Goal: Task Accomplishment & Management: Use online tool/utility

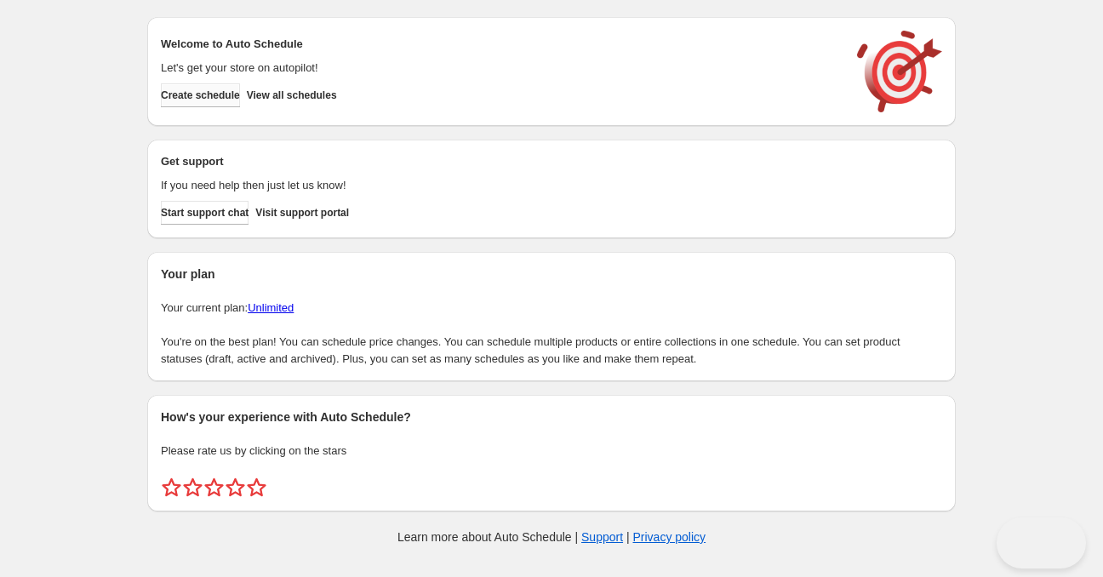
click at [228, 94] on span "Create schedule" at bounding box center [200, 96] width 79 height 14
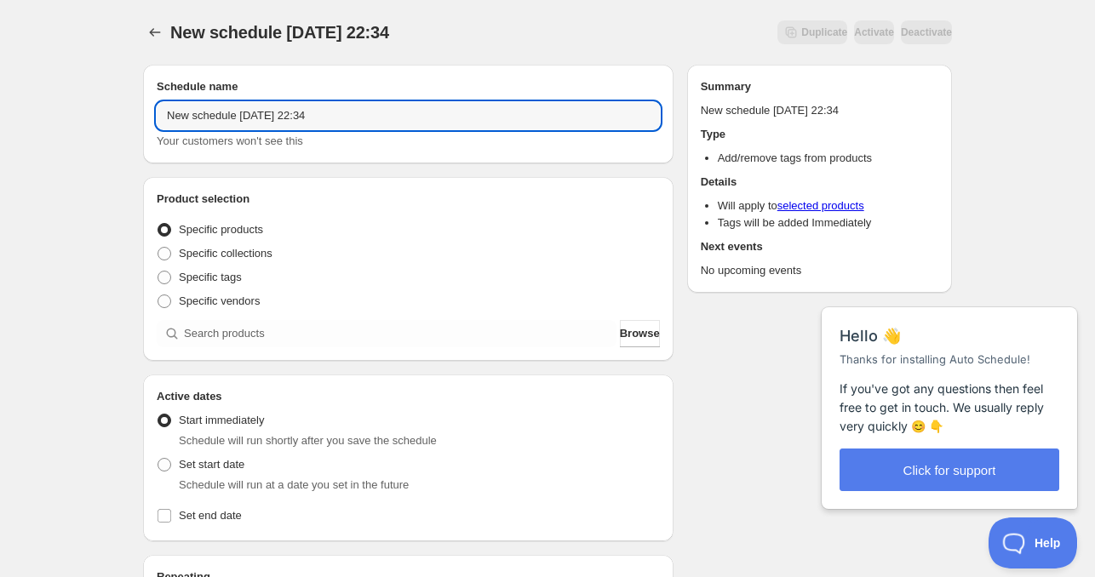
drag, startPoint x: 232, startPoint y: 117, endPoint x: 54, endPoint y: 117, distance: 178.8
click at [56, 117] on div "New schedule Aug 23 2025 22:34. This page is ready New schedule Aug 23 2025 22:…" at bounding box center [547, 516] width 1095 height 1032
drag, startPoint x: 239, startPoint y: 117, endPoint x: 289, endPoint y: 153, distance: 62.1
click at [239, 117] on input "Sunday Aug 23 2025 22:34" at bounding box center [408, 115] width 503 height 27
drag, startPoint x: 271, startPoint y: 117, endPoint x: 368, endPoint y: 115, distance: 97.1
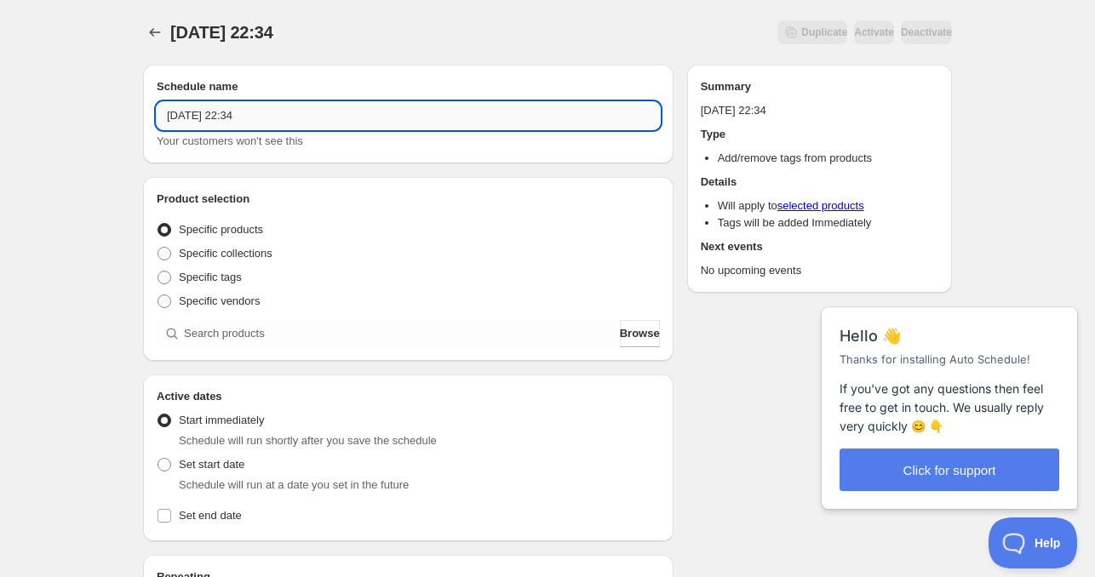
click at [366, 115] on input "Sunday Aug 24 2025 22:34" at bounding box center [408, 115] width 503 height 27
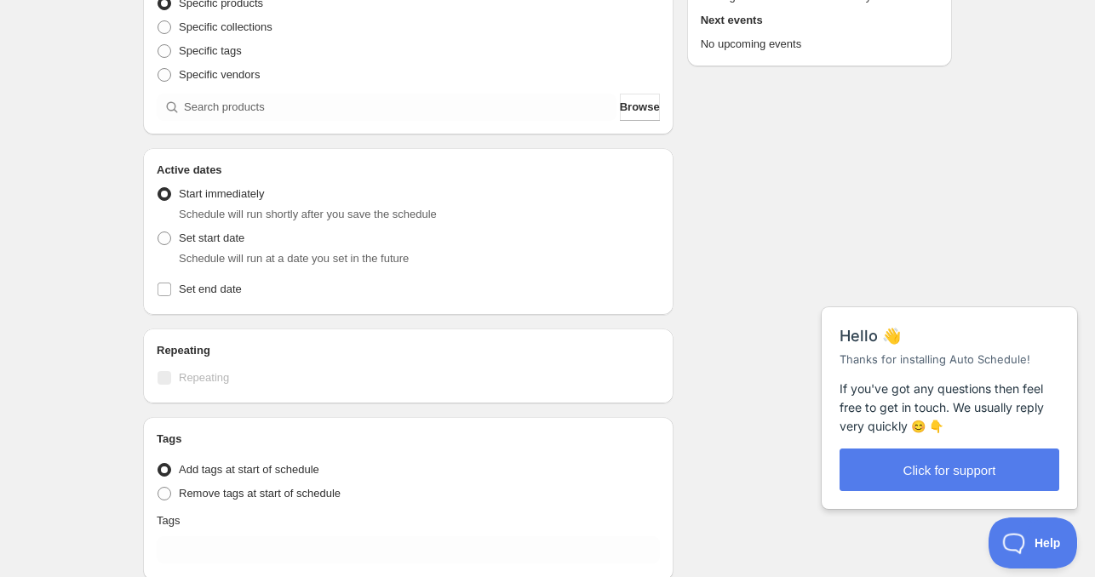
scroll to position [255, 0]
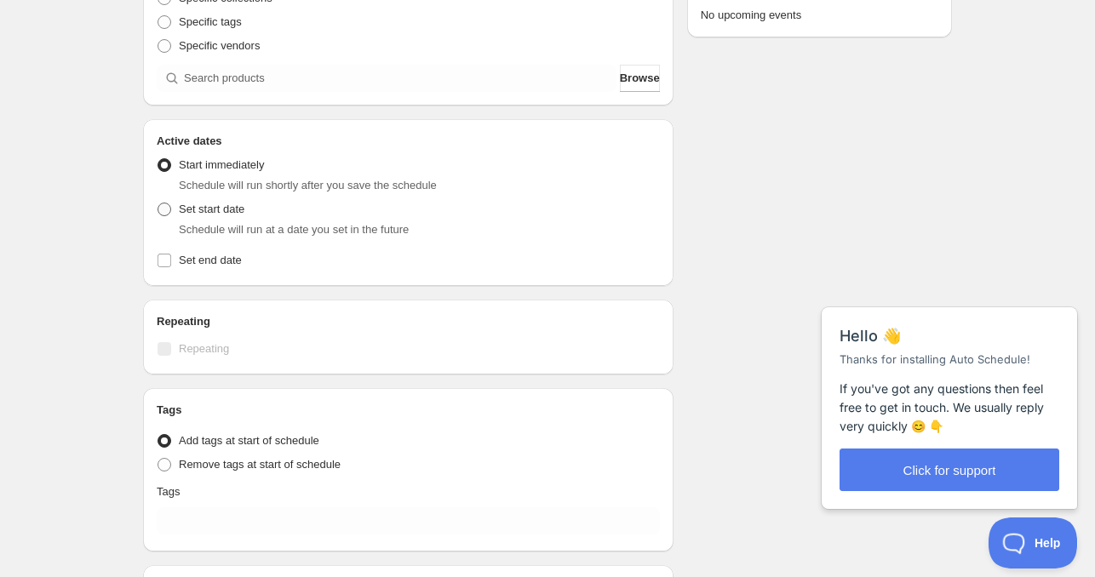
type input "Sunday Aug 24 2025 4am"
click at [186, 217] on span "Set start date" at bounding box center [212, 209] width 66 height 17
click at [158, 203] on input "Set start date" at bounding box center [157, 203] width 1 height 1
radio input "true"
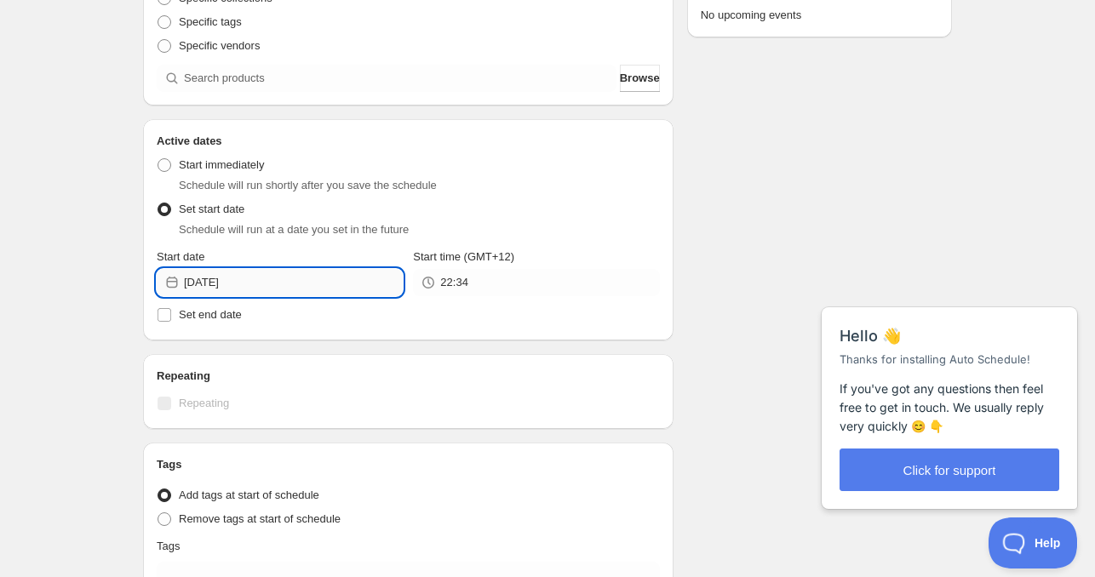
click at [269, 289] on input "2025-08-23" at bounding box center [293, 282] width 219 height 27
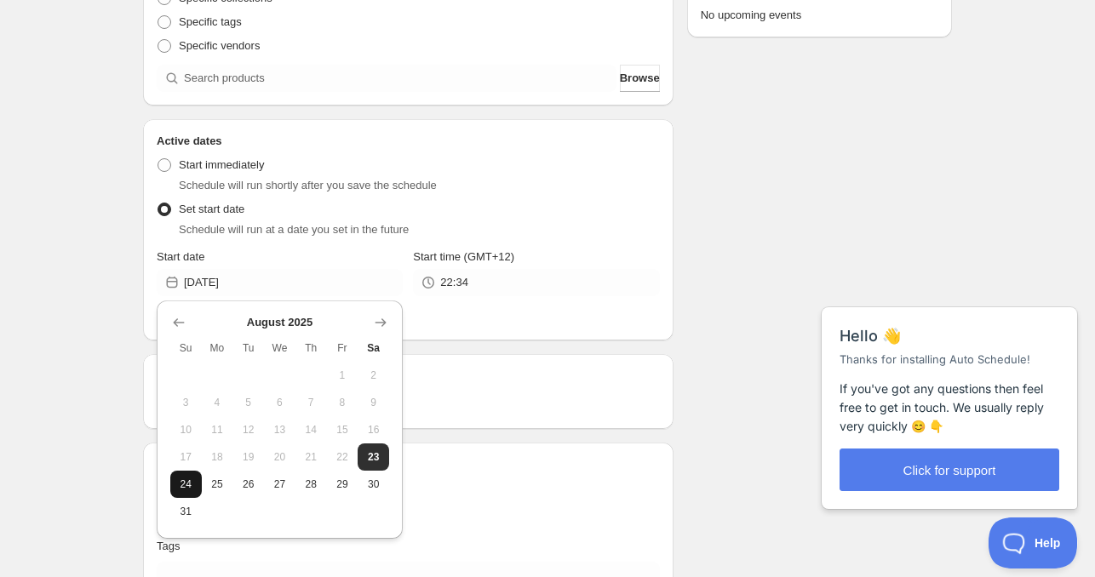
click at [184, 493] on button "24" at bounding box center [185, 484] width 31 height 27
type input "2025-08-24"
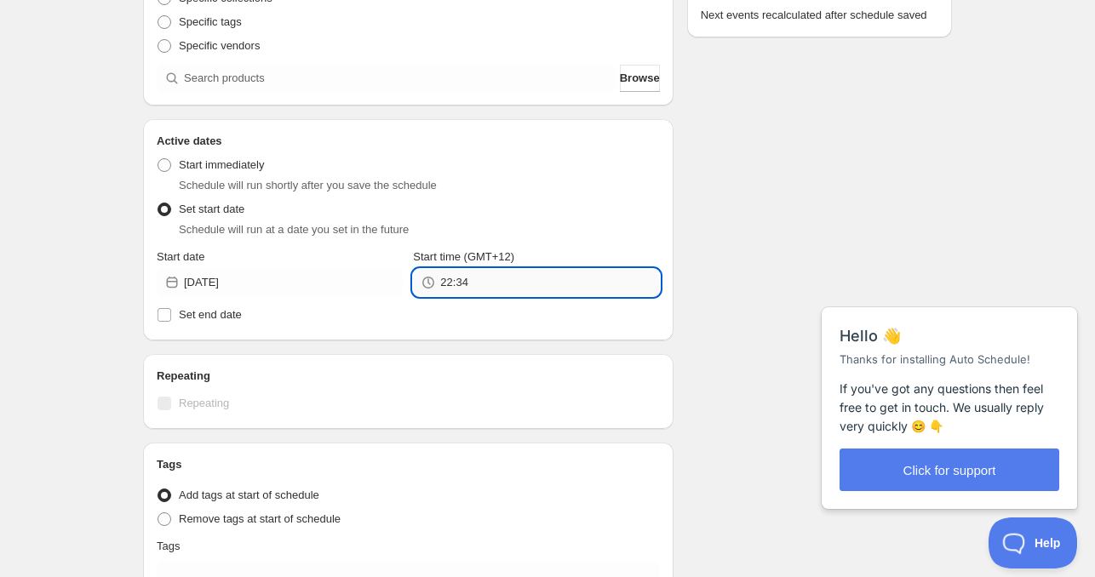
click at [466, 282] on input "22:34" at bounding box center [549, 282] width 219 height 27
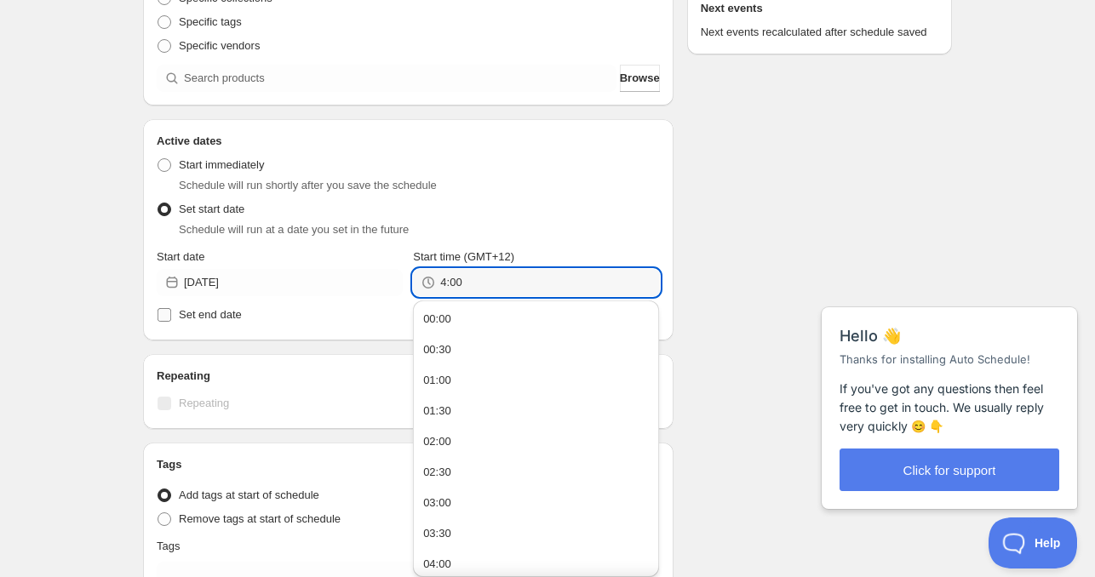
type input "04:00"
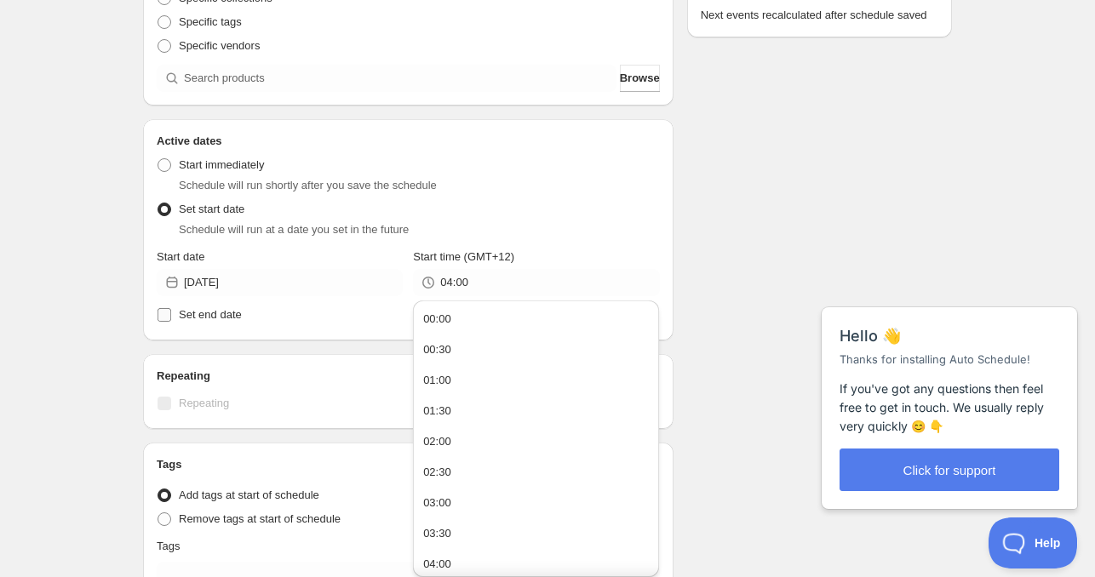
click at [171, 316] on span at bounding box center [164, 314] width 15 height 15
click at [171, 316] on input "Set end date" at bounding box center [164, 315] width 14 height 14
checkbox input "true"
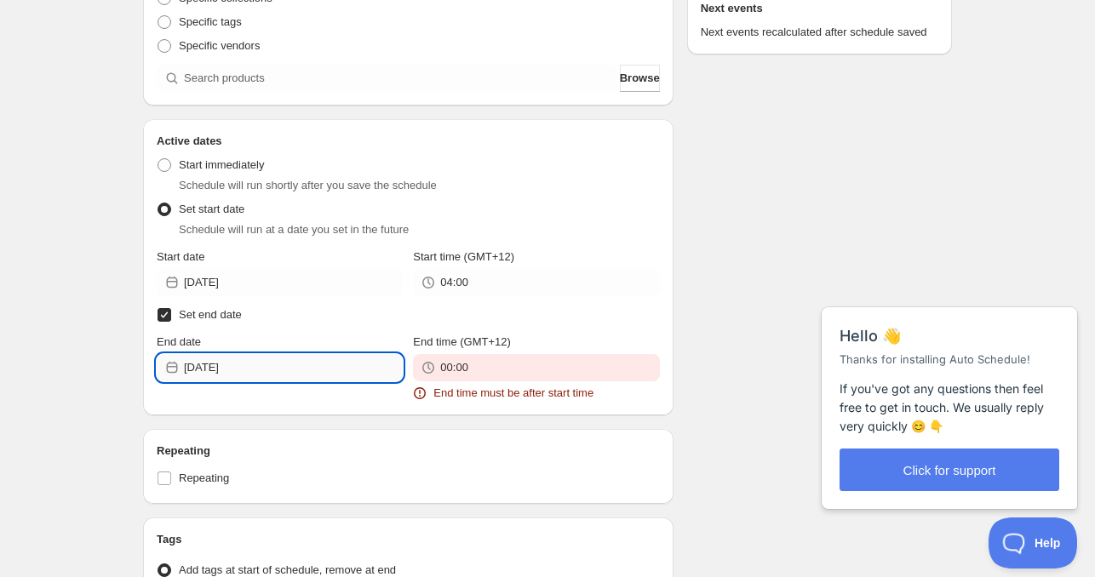
click at [285, 374] on input "2025-08-24" at bounding box center [293, 367] width 219 height 27
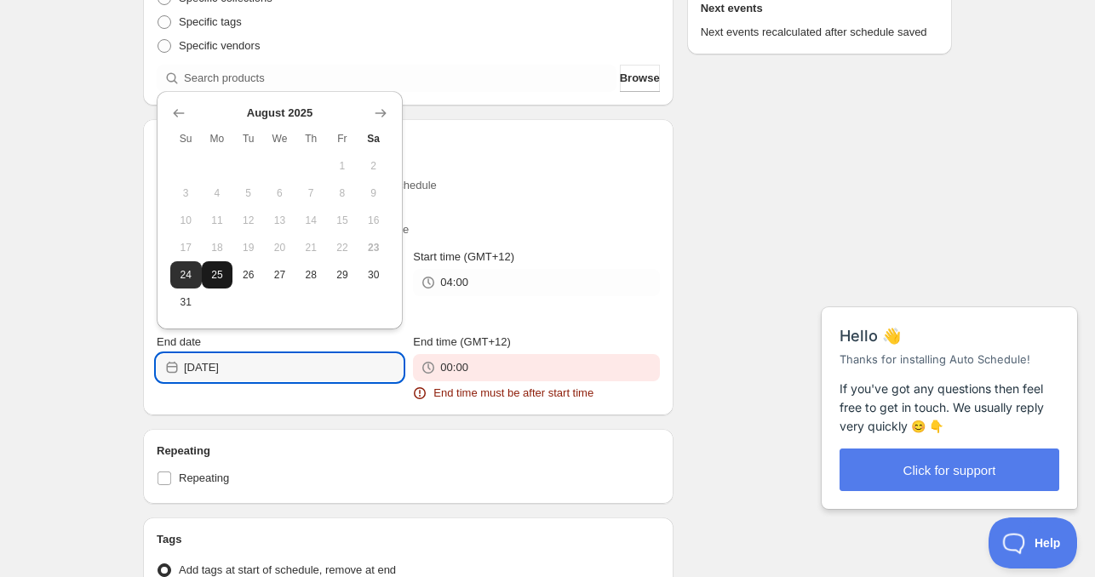
click at [221, 283] on button "25" at bounding box center [217, 274] width 31 height 27
type input "2025-08-25"
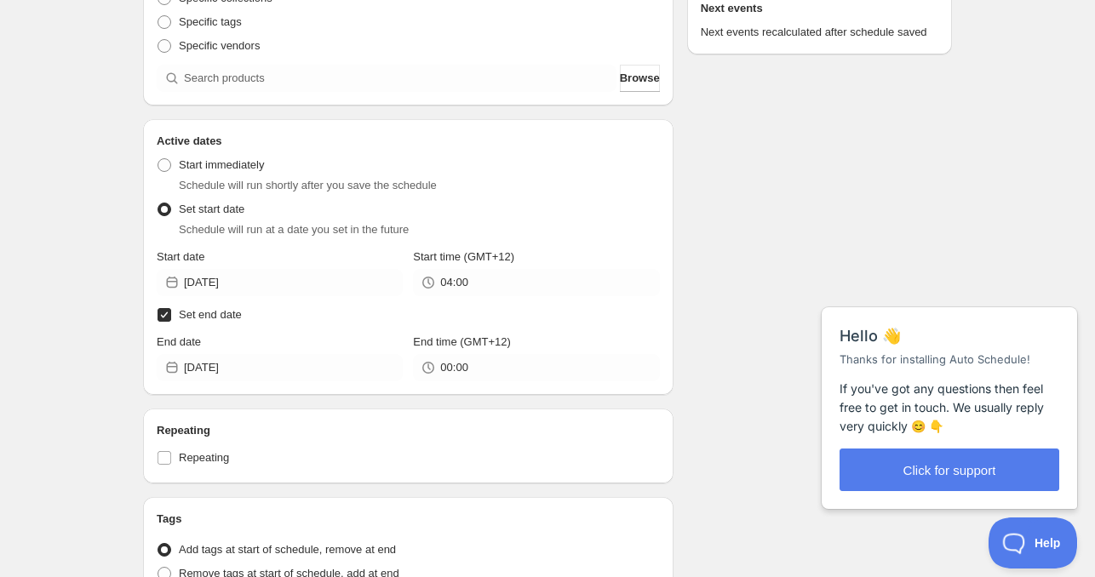
click at [506, 351] on div "End time (GMT+12) 00:00" at bounding box center [536, 358] width 246 height 48
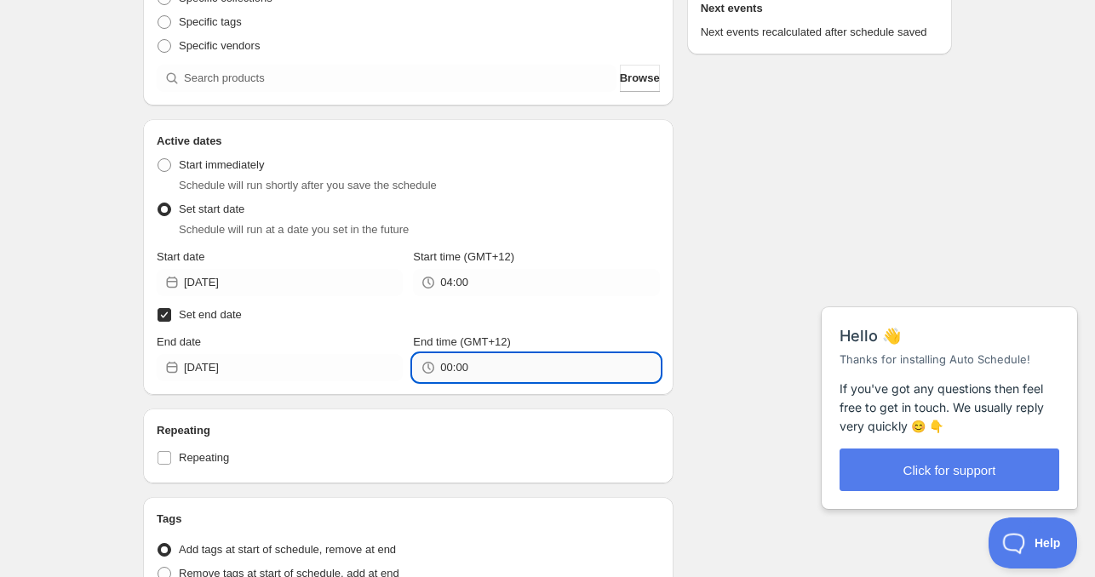
click at [496, 363] on input "00:00" at bounding box center [549, 367] width 219 height 27
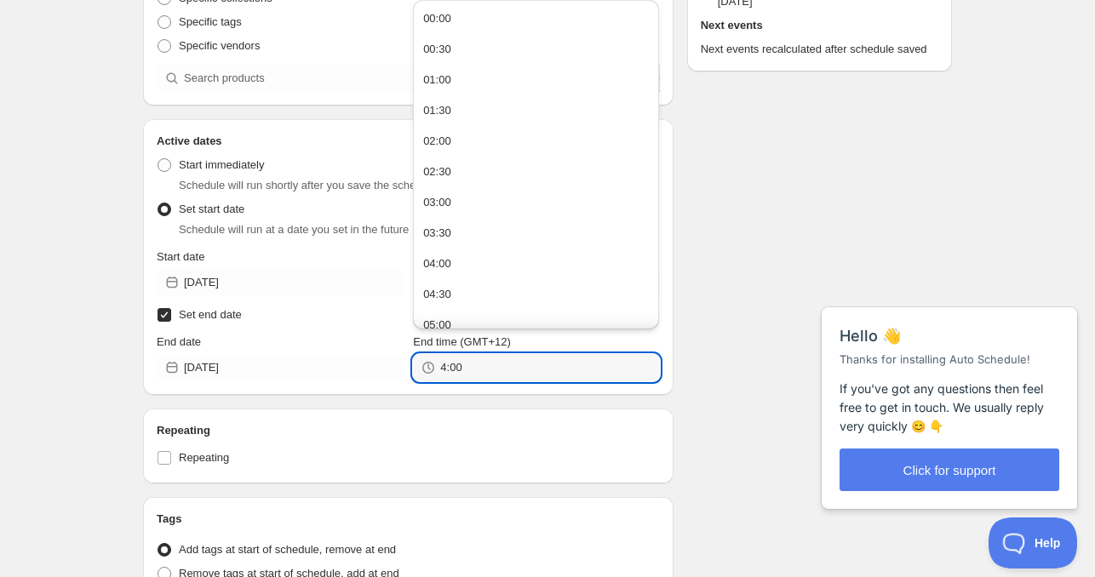
click at [500, 441] on div "Repeating Repeating" at bounding box center [408, 446] width 503 height 48
type input "04:00"
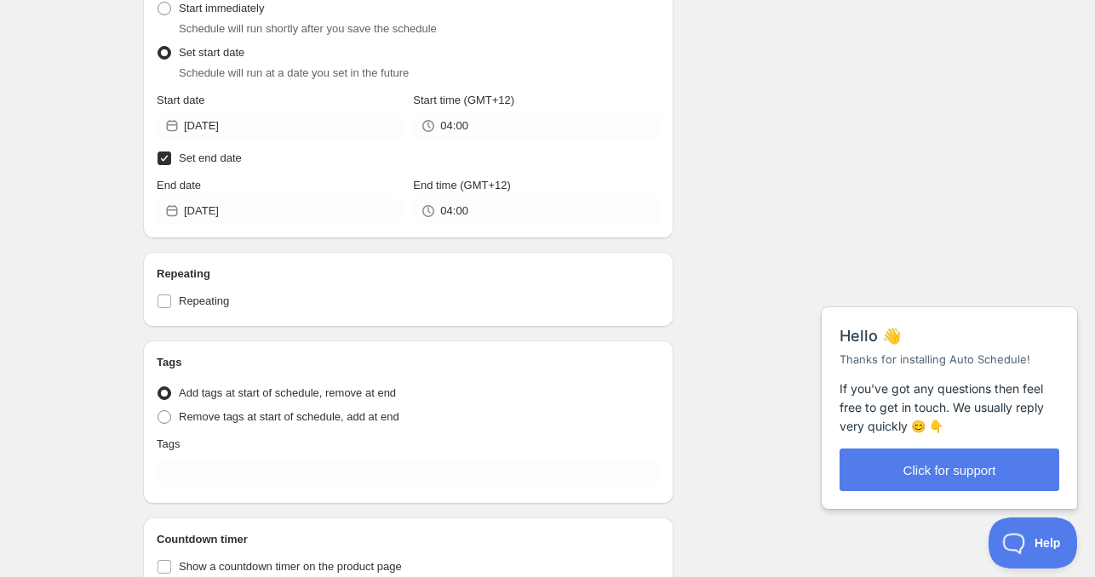
scroll to position [511, 0]
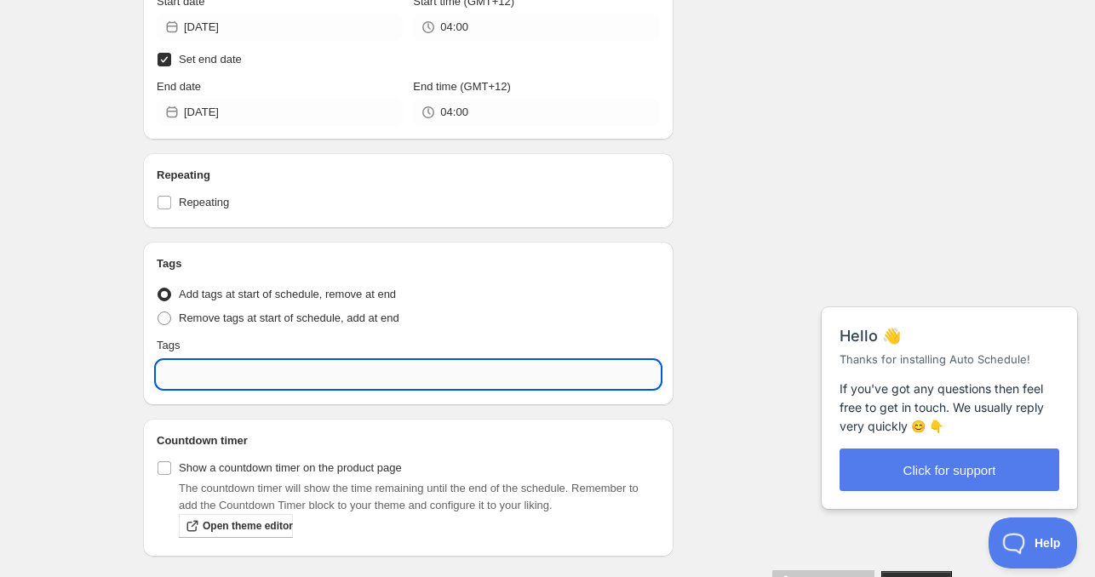
click at [220, 375] on input "text" at bounding box center [408, 374] width 503 height 27
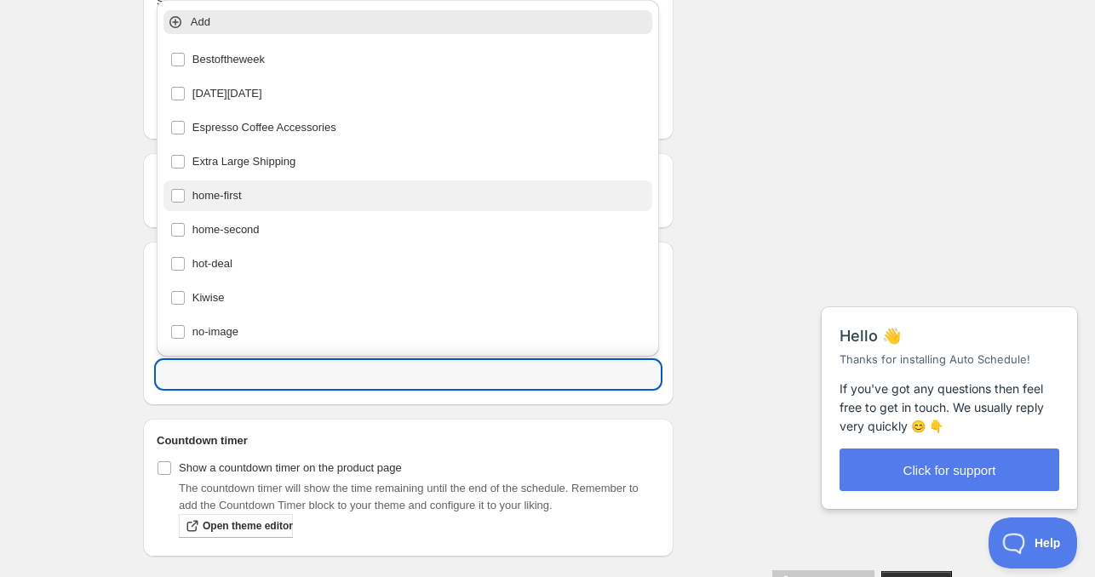
click at [241, 197] on div "home-first" at bounding box center [408, 196] width 476 height 24
type input "home-first"
checkbox input "true"
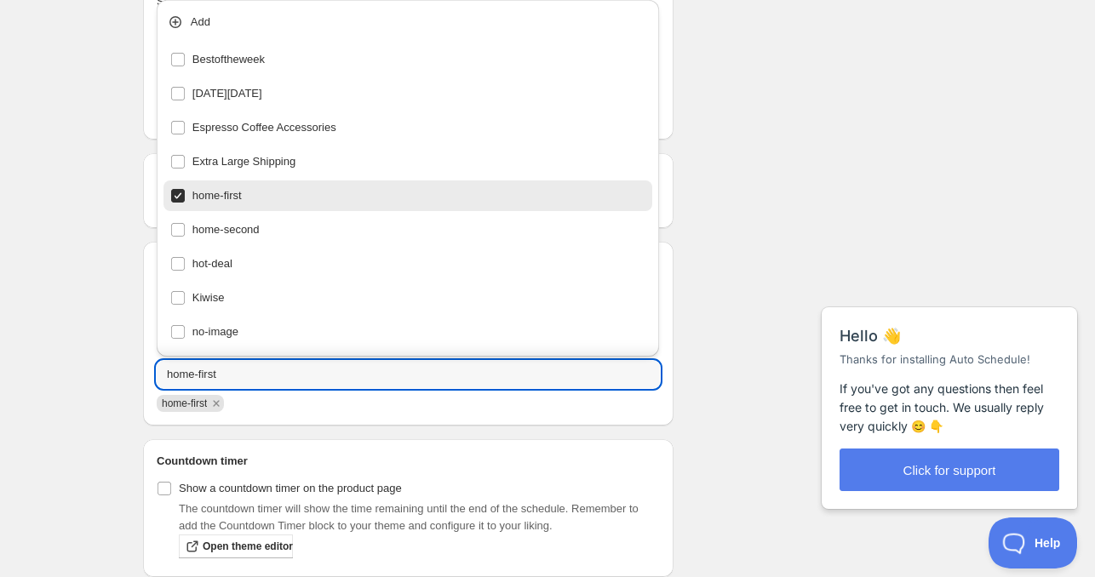
click at [701, 217] on div "Schedule name Sunday Aug 24 2025 4am Your customers won't see this Product sele…" at bounding box center [540, 78] width 822 height 1076
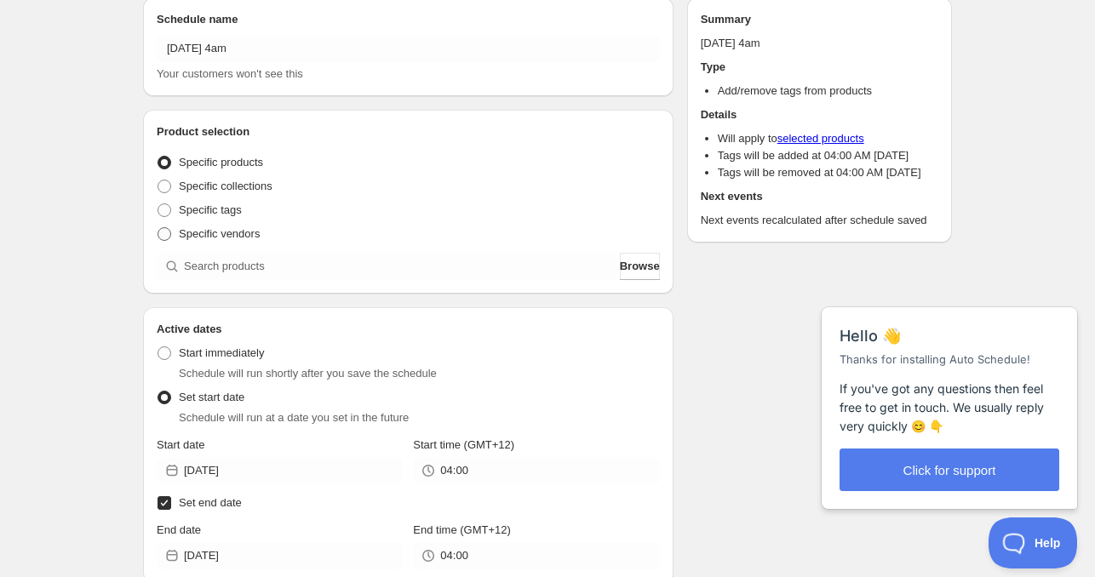
scroll to position [0, 0]
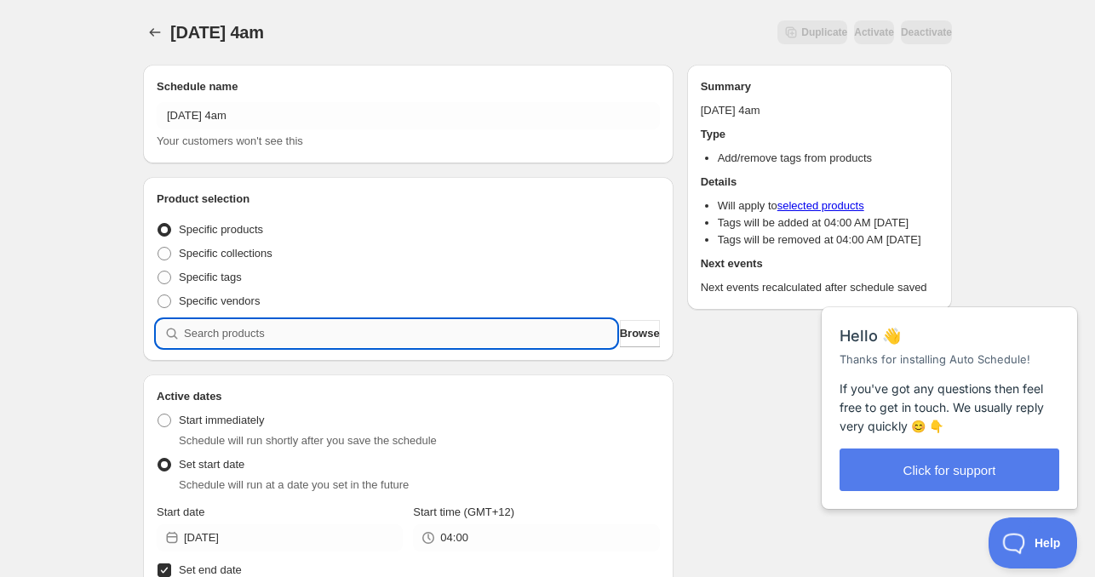
click at [233, 328] on input "search" at bounding box center [400, 333] width 432 height 27
paste input "FT20-W169"
type input "FT20-W169"
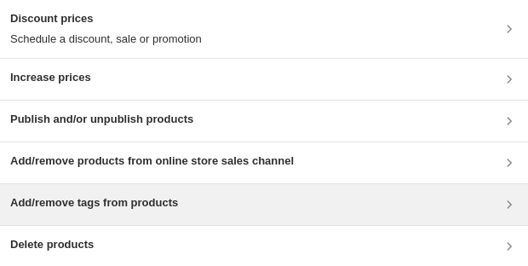
click at [88, 197] on h3 "Add/remove tags from products" at bounding box center [94, 202] width 168 height 17
